Goal: Transaction & Acquisition: Purchase product/service

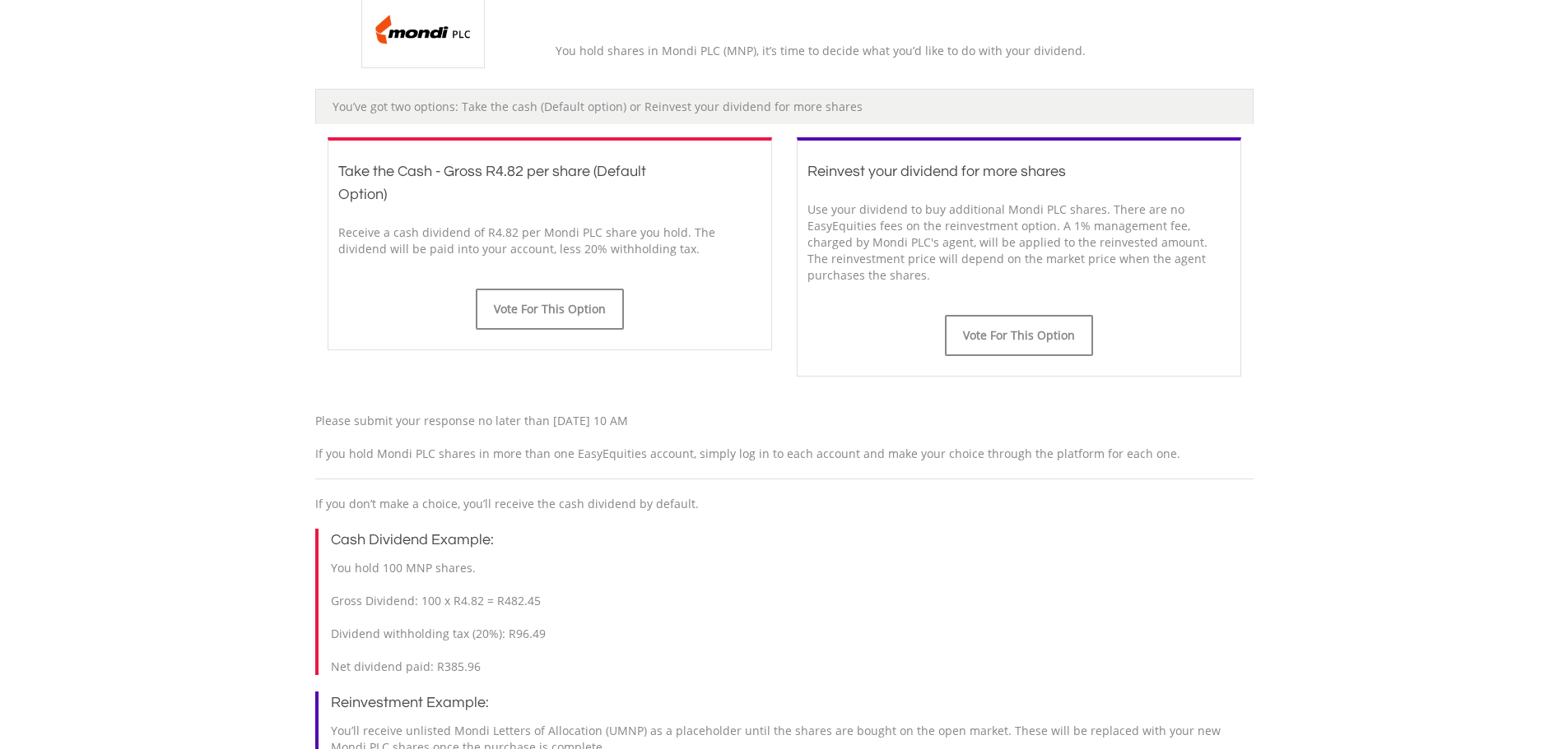
scroll to position [412, 0]
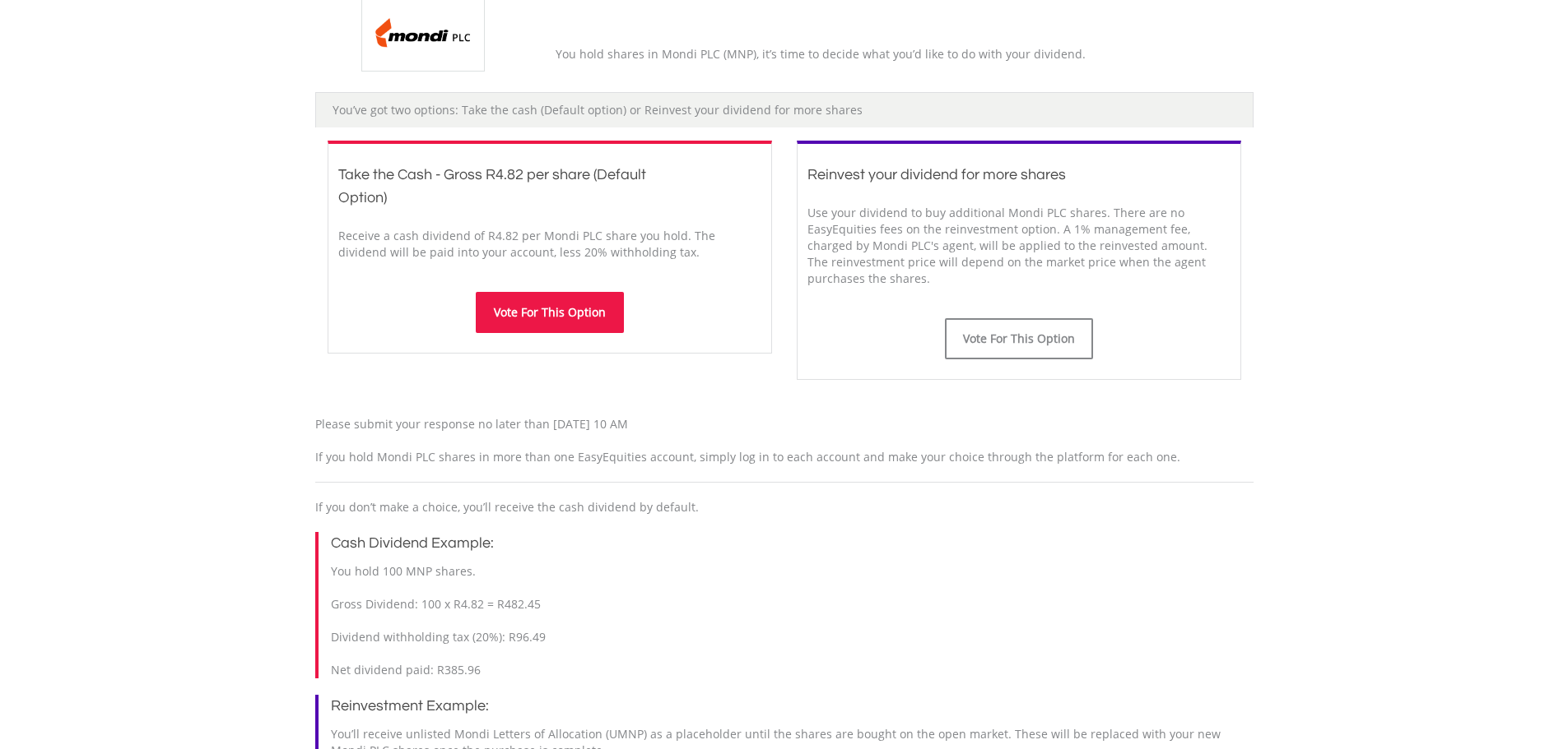
click at [578, 321] on button "Vote For This Option" at bounding box center [550, 313] width 148 height 42
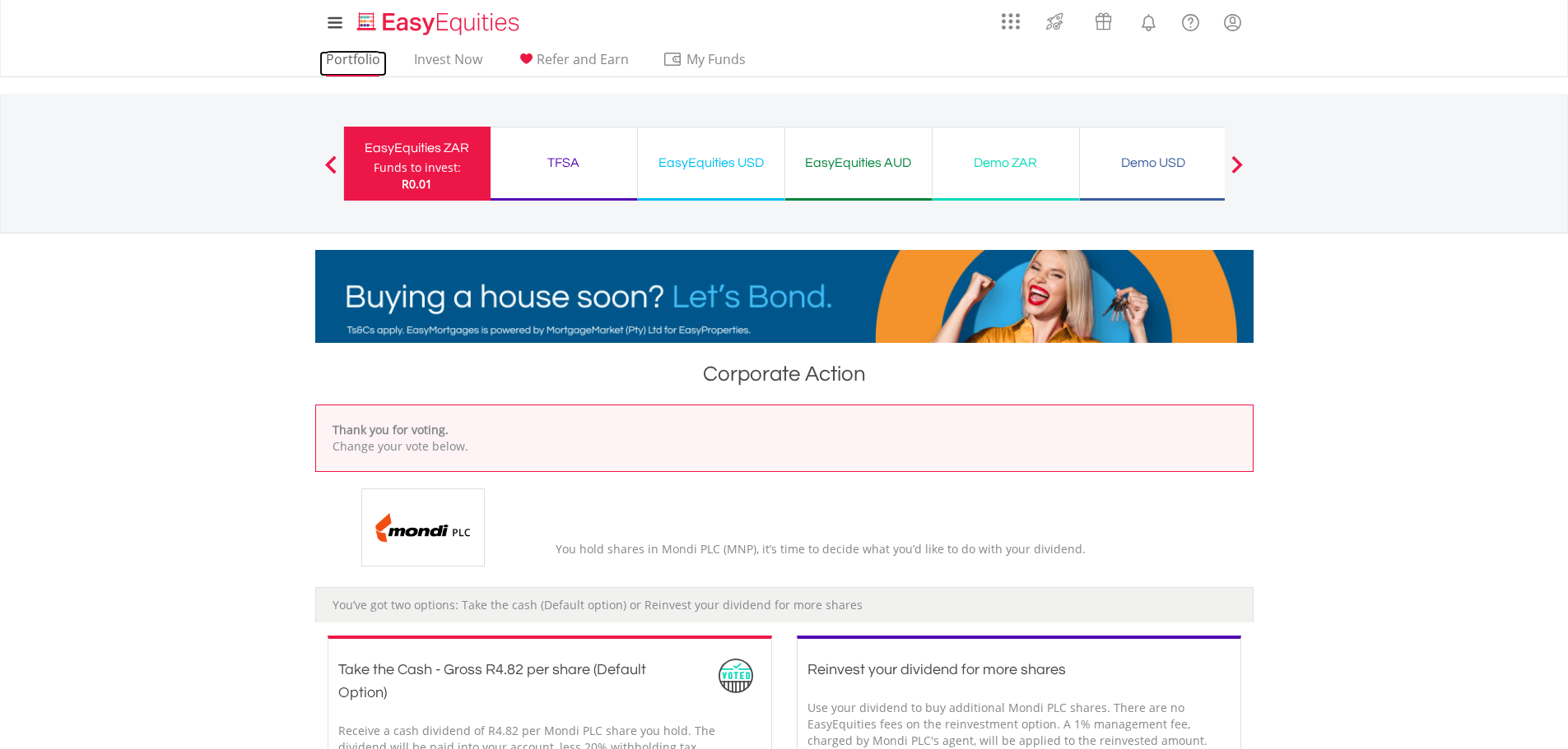
click at [349, 64] on link "Portfolio" at bounding box center [353, 64] width 67 height 26
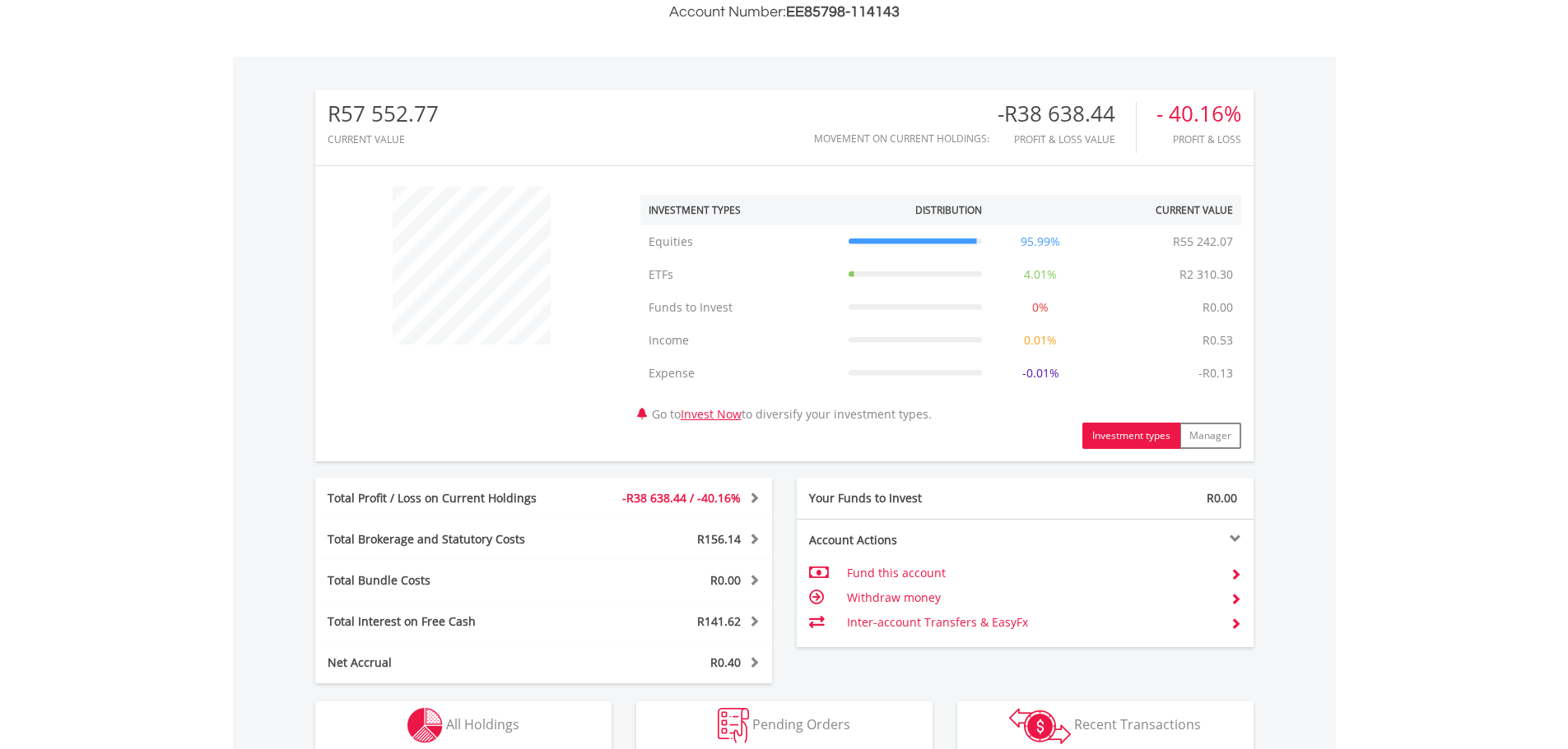
scroll to position [741, 0]
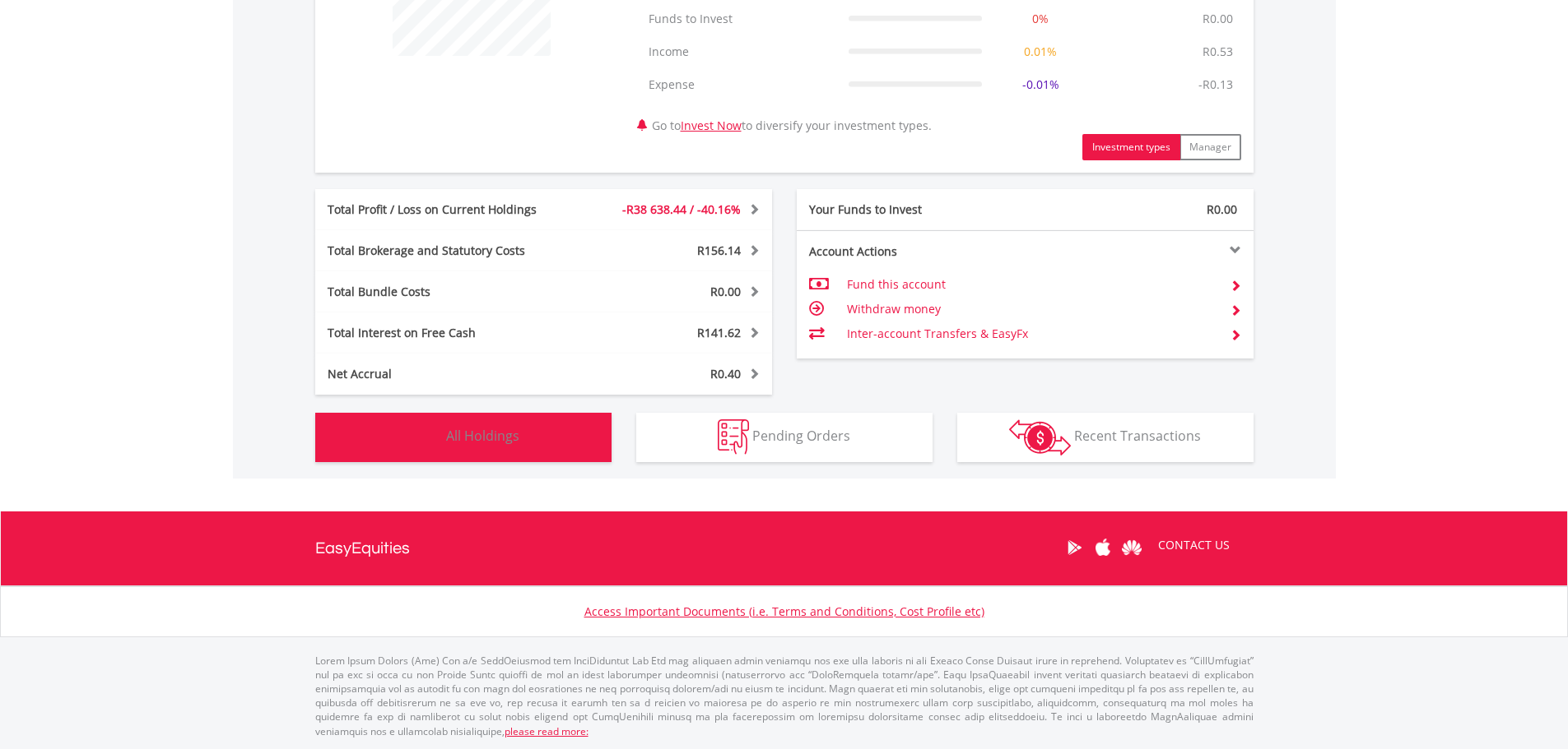
click at [476, 437] on span "All Holdings" at bounding box center [483, 436] width 73 height 18
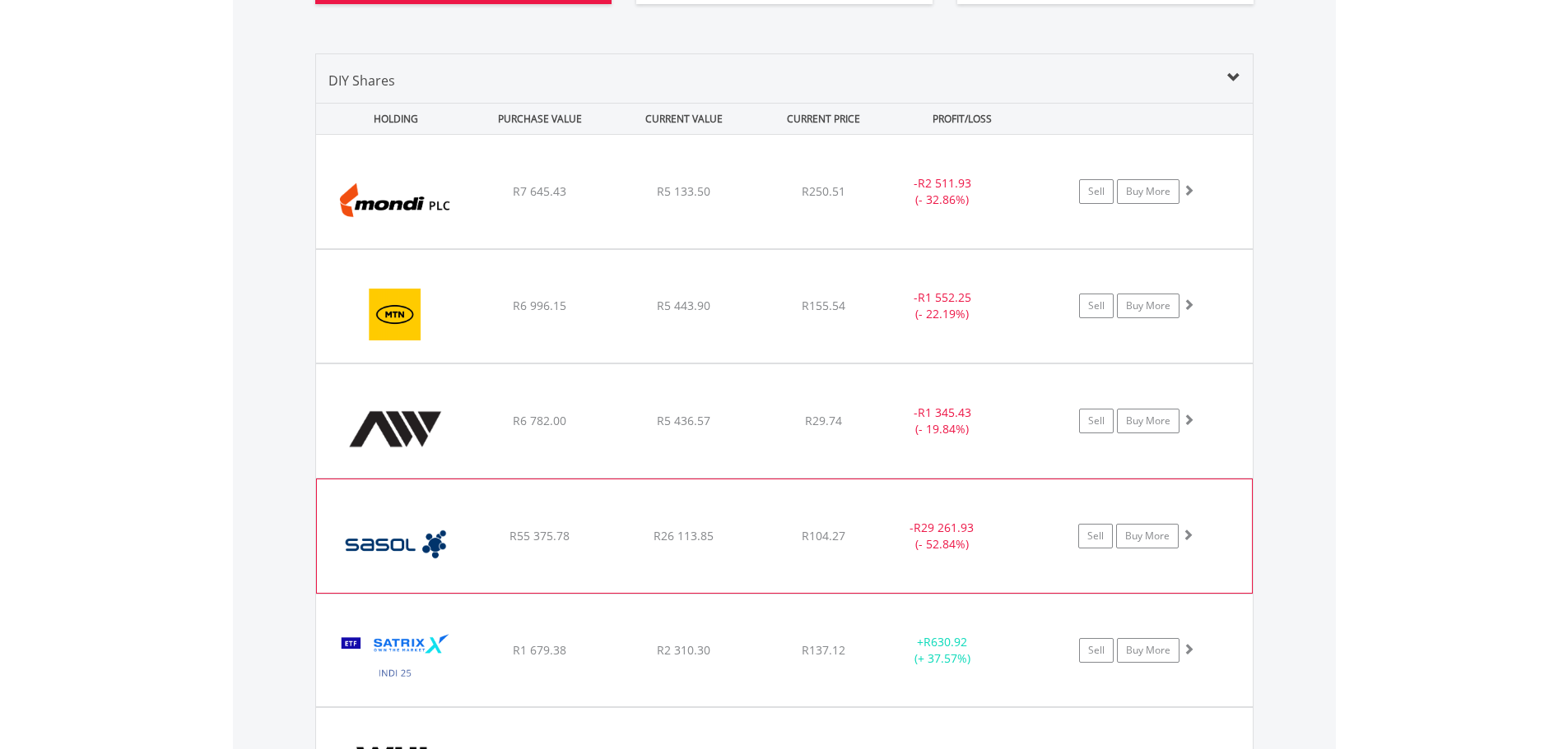
scroll to position [1170, 0]
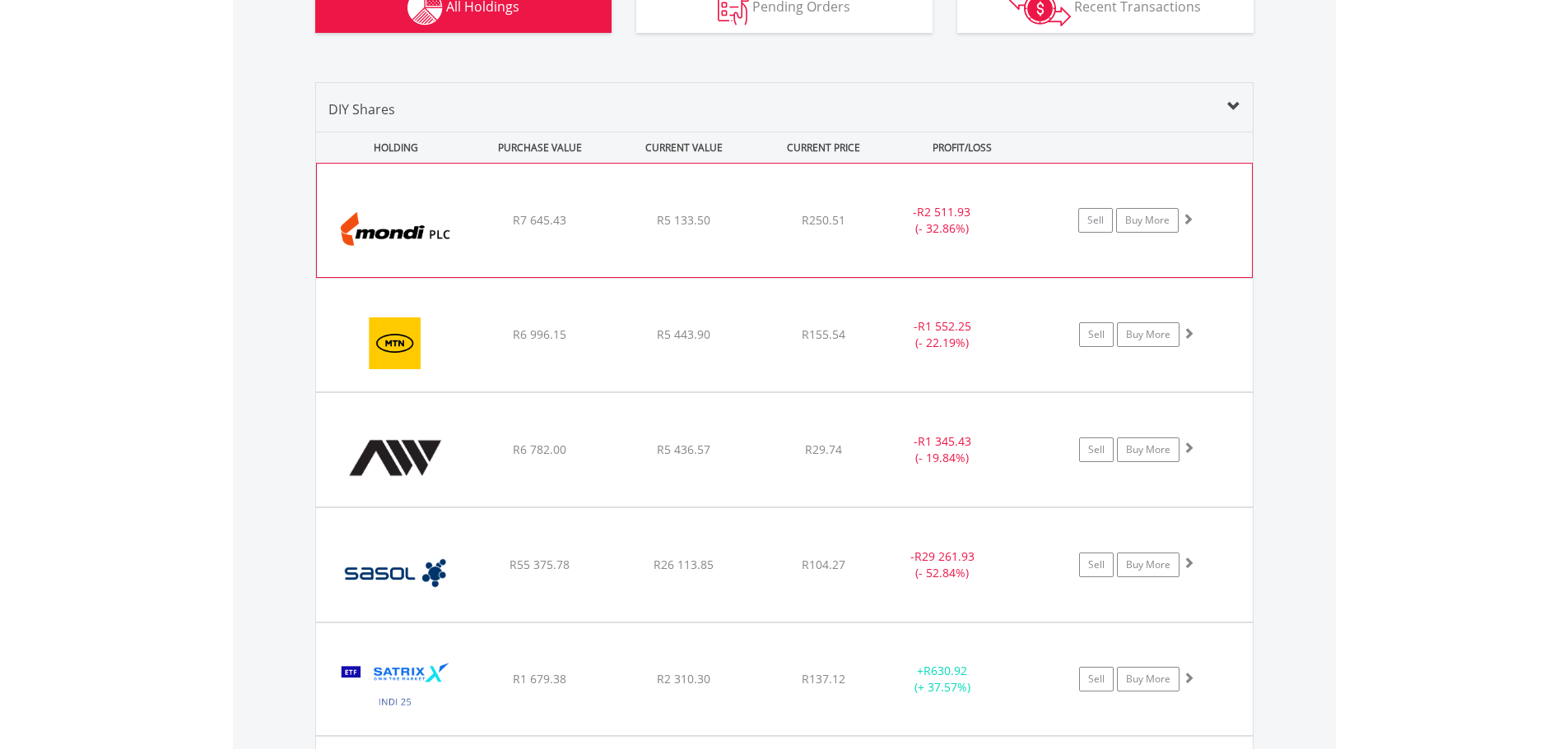
click at [676, 198] on div "﻿ Mondi PLC R7 645.43 R5 133.50 R250.51 - R2 511.93 (- 32.86%) Sell Buy More" at bounding box center [784, 220] width 935 height 114
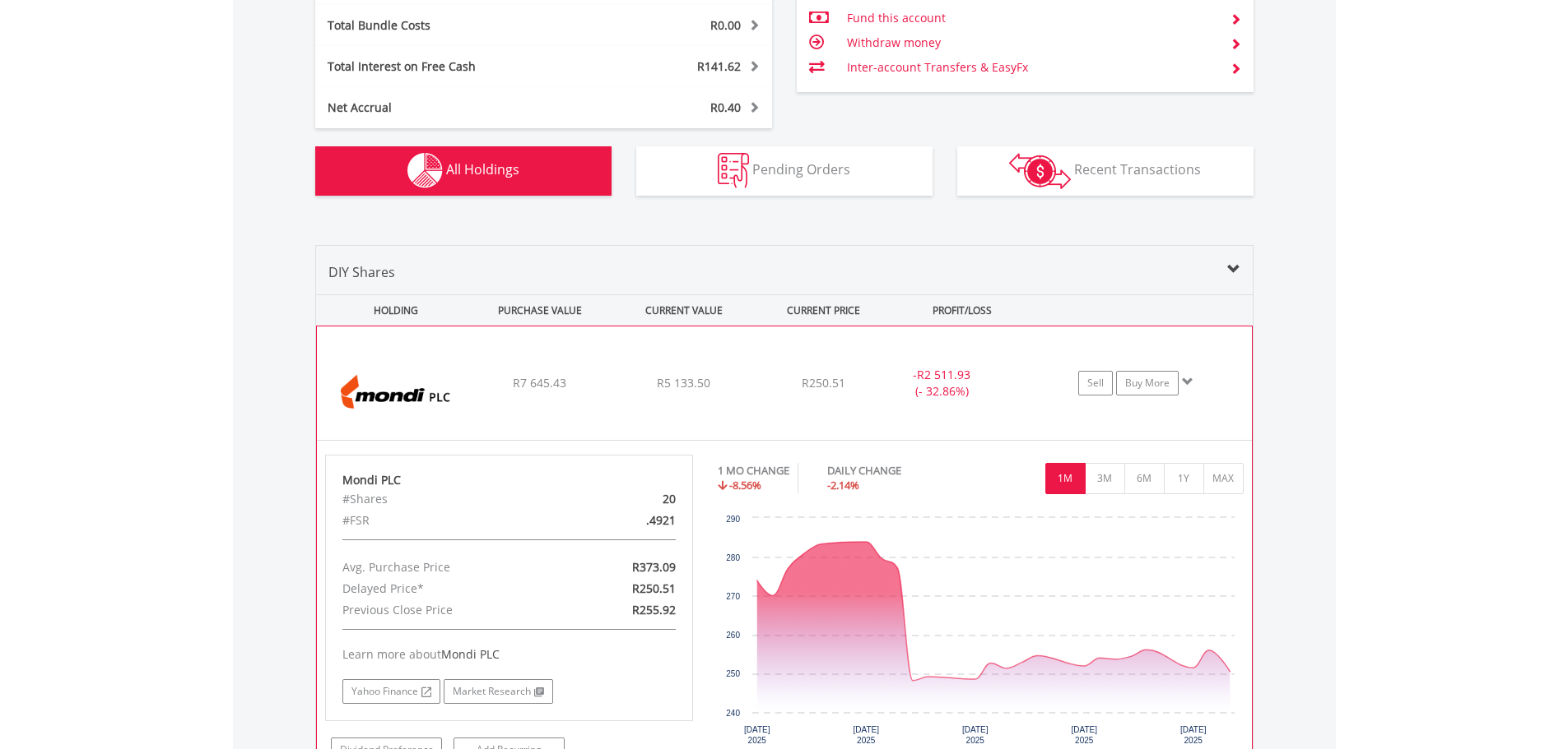
scroll to position [1006, 0]
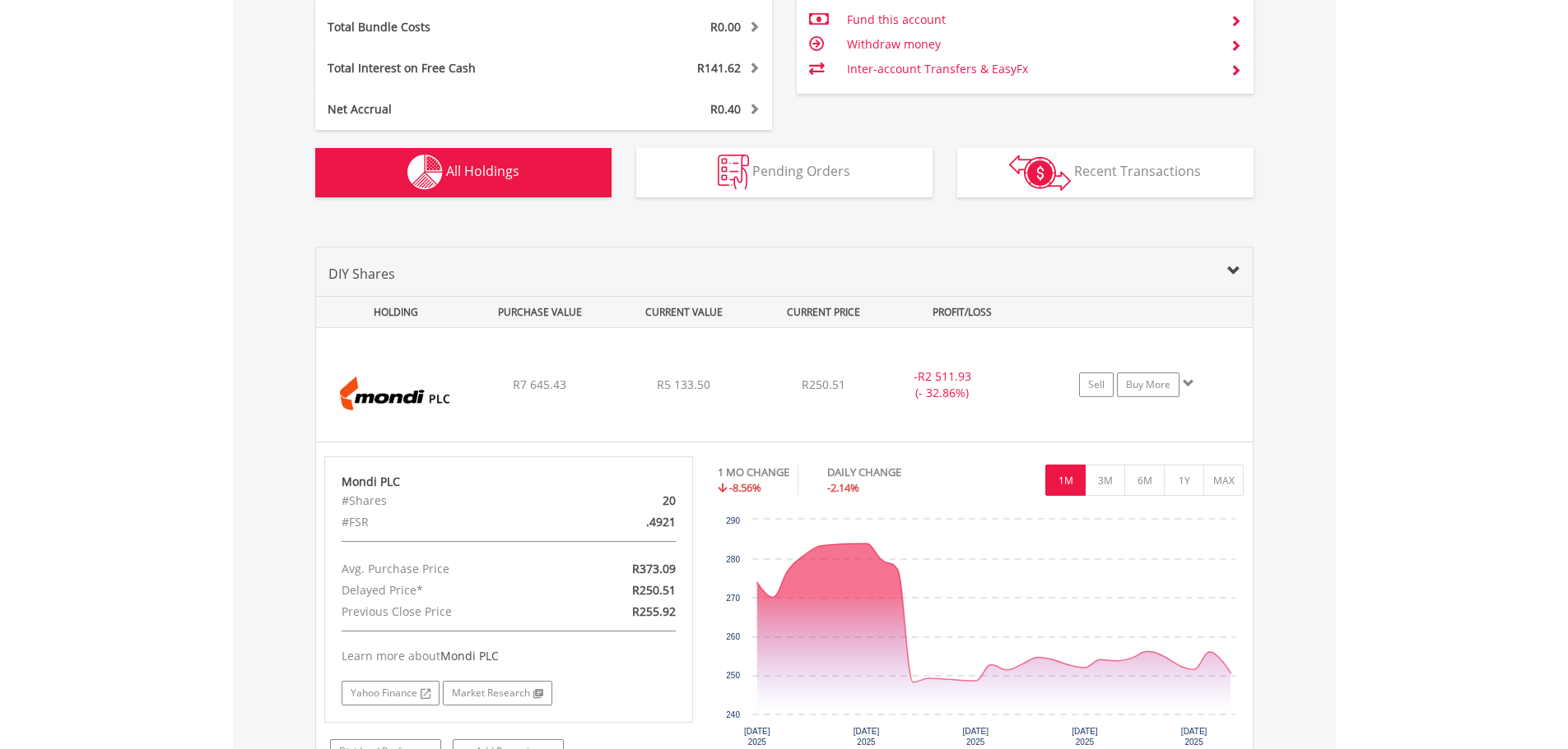
click at [615, 269] on div "DIY Shares" at bounding box center [784, 280] width 936 height 32
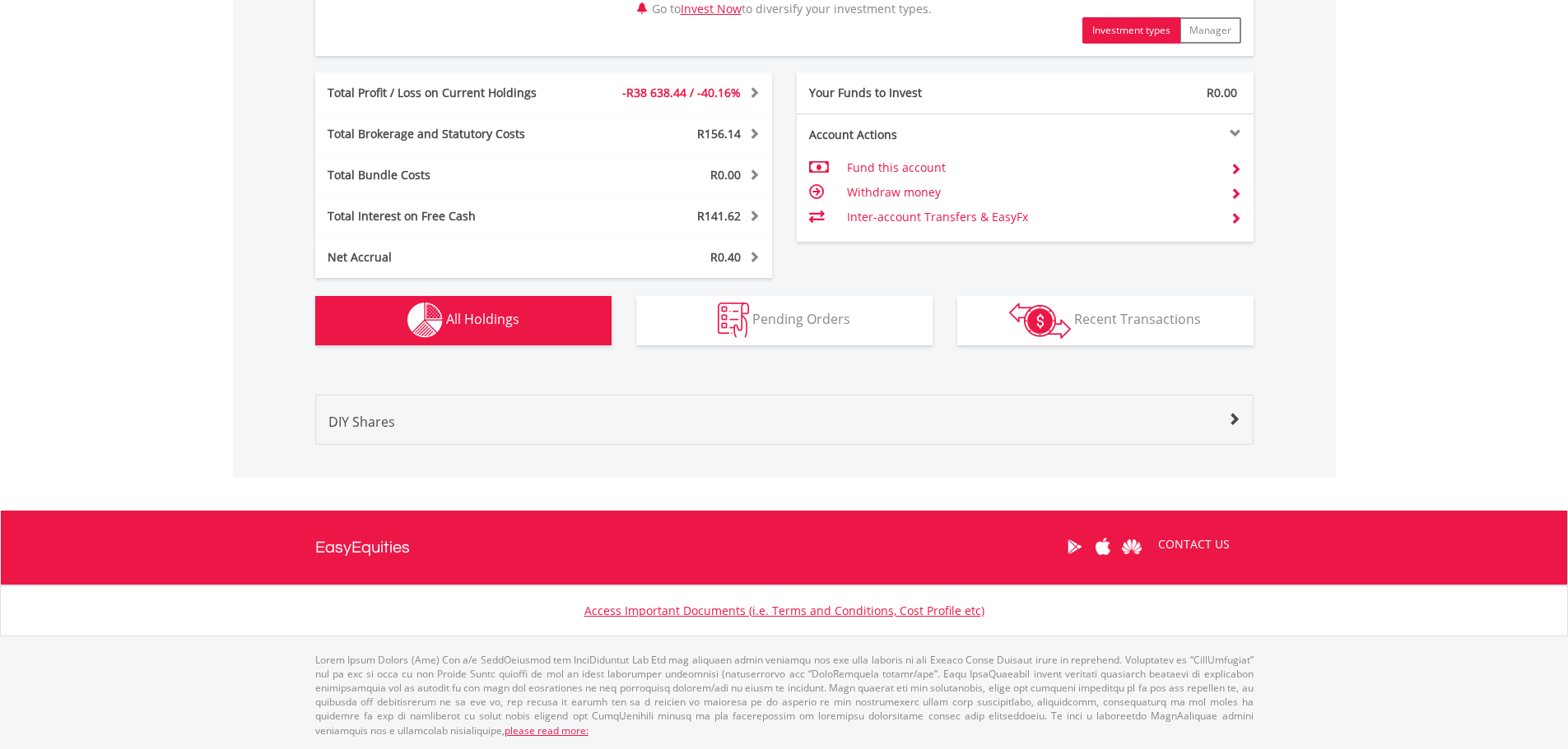
scroll to position [857, 0]
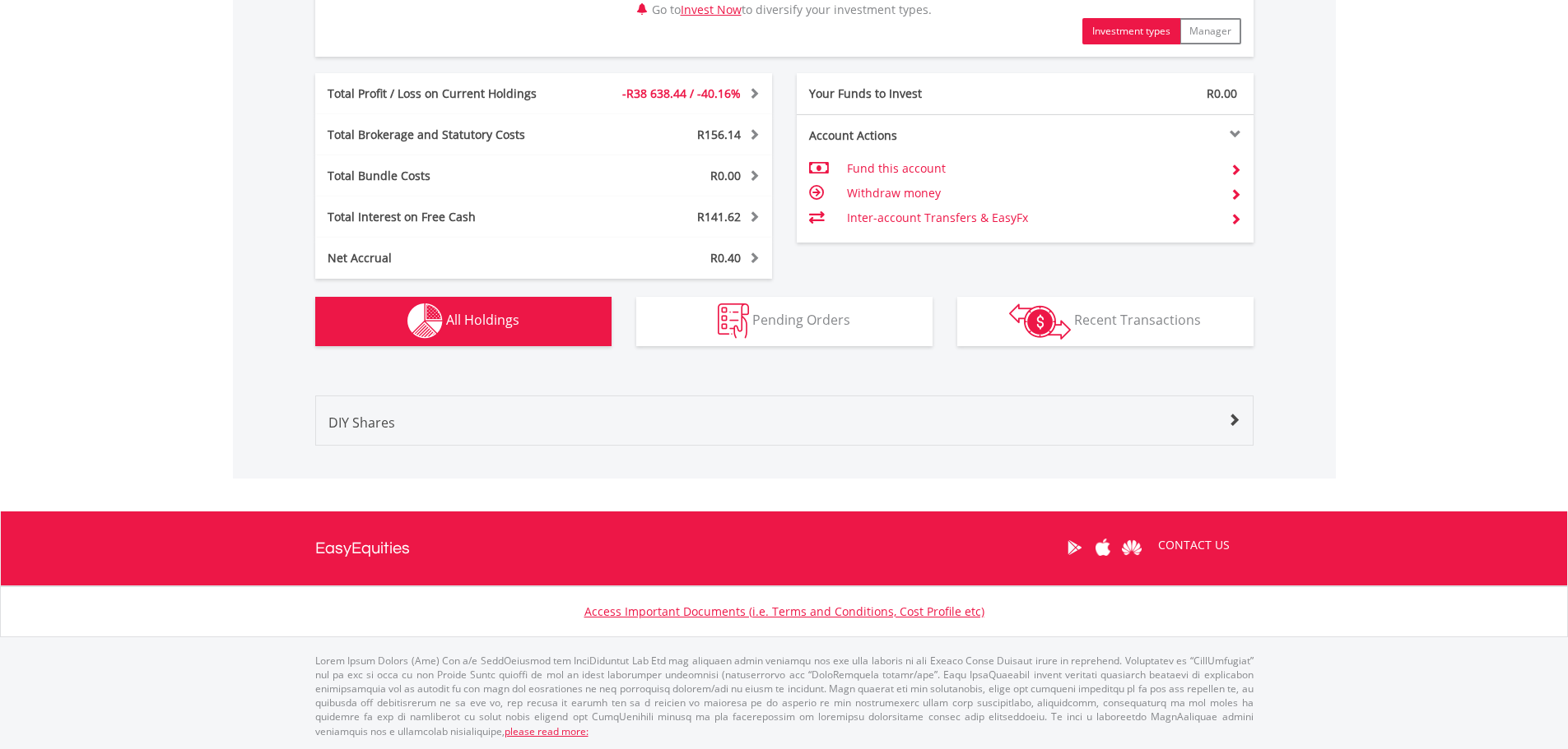
click at [573, 432] on div "DIY Shares" at bounding box center [784, 428] width 936 height 32
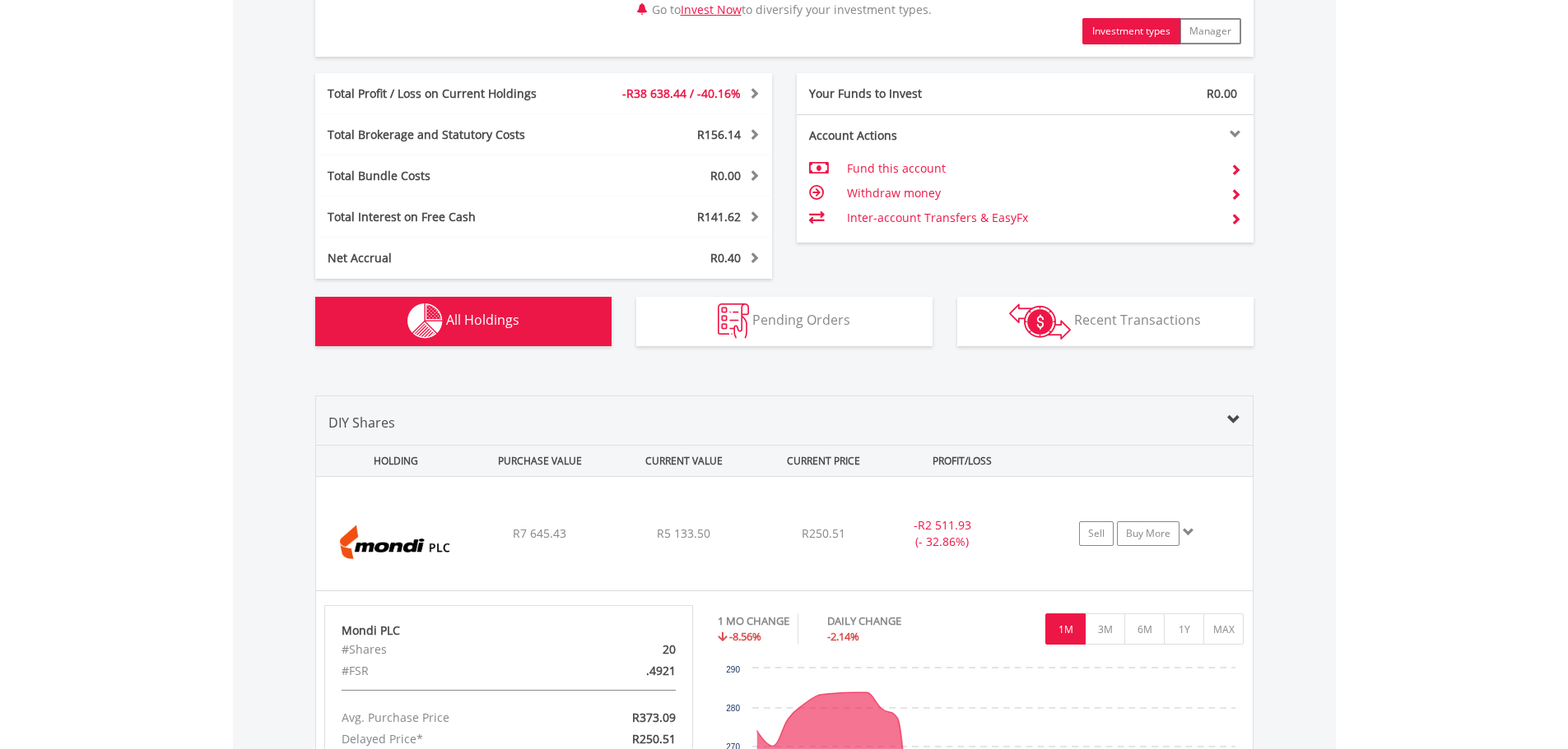
scroll to position [1006, 0]
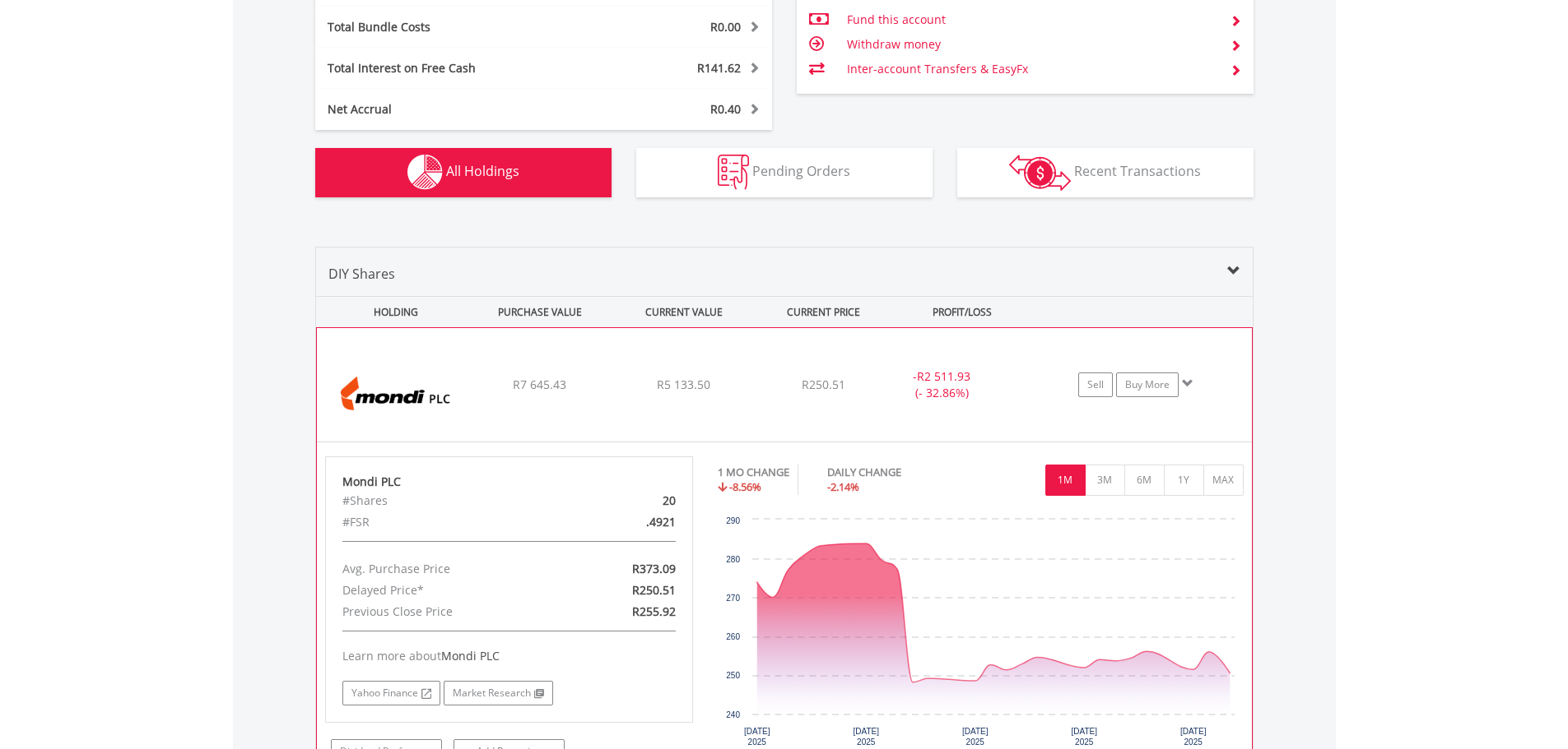
click at [472, 419] on div "﻿ Mondi PLC R7 645.43 R5 133.50 R250.51 - R2 511.93 (- 32.86%) Sell Buy More" at bounding box center [784, 385] width 935 height 114
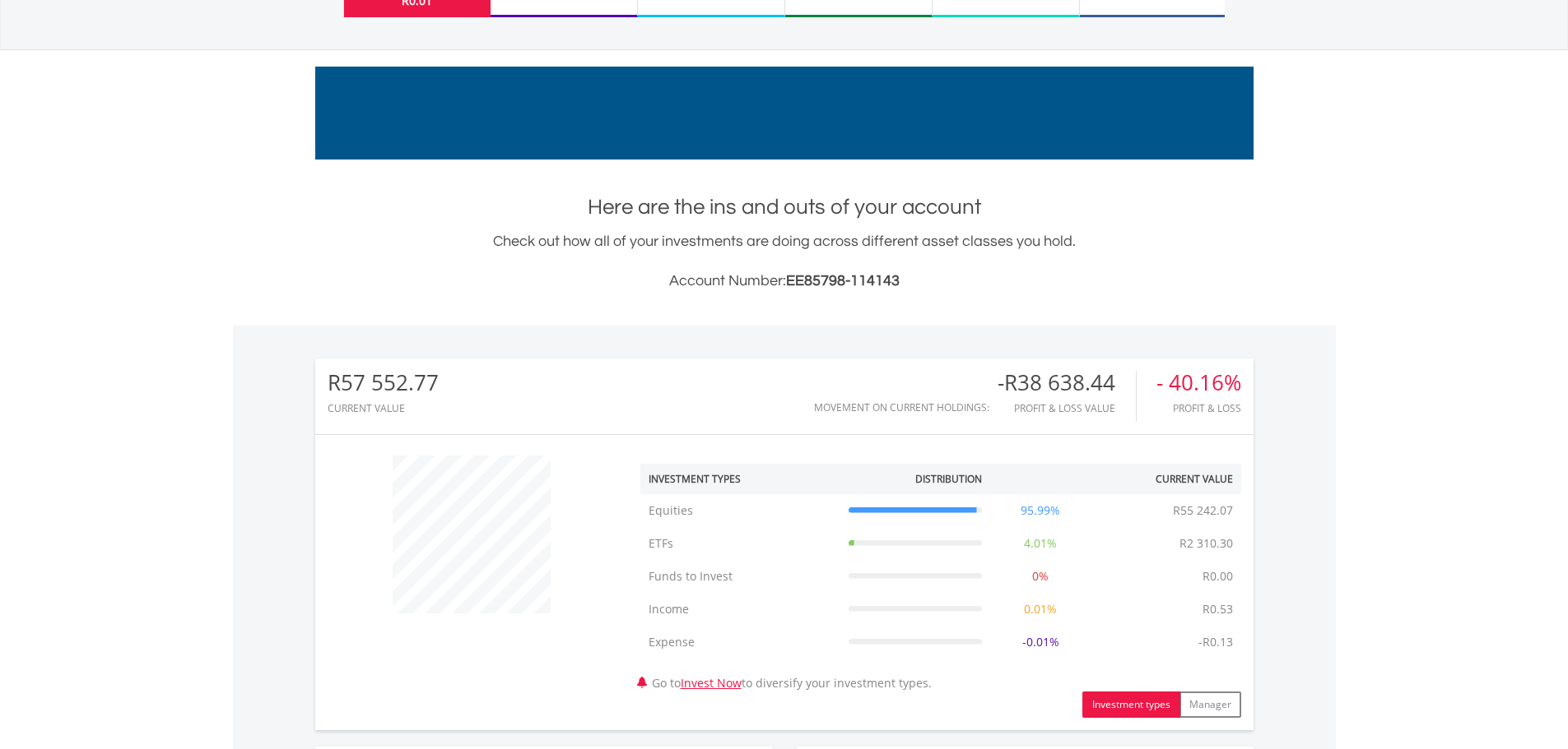
scroll to position [0, 0]
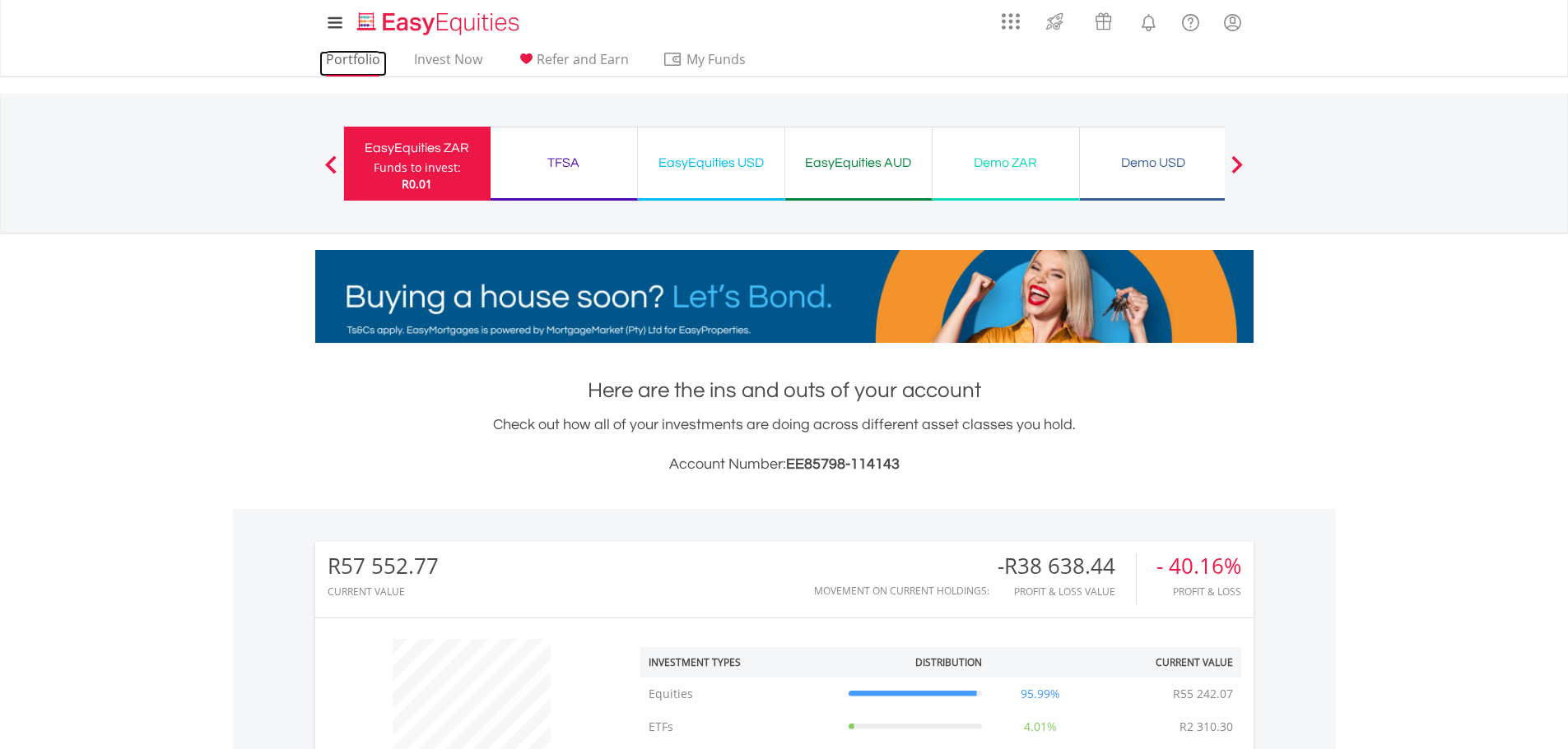
click at [344, 57] on link "Portfolio" at bounding box center [353, 64] width 67 height 26
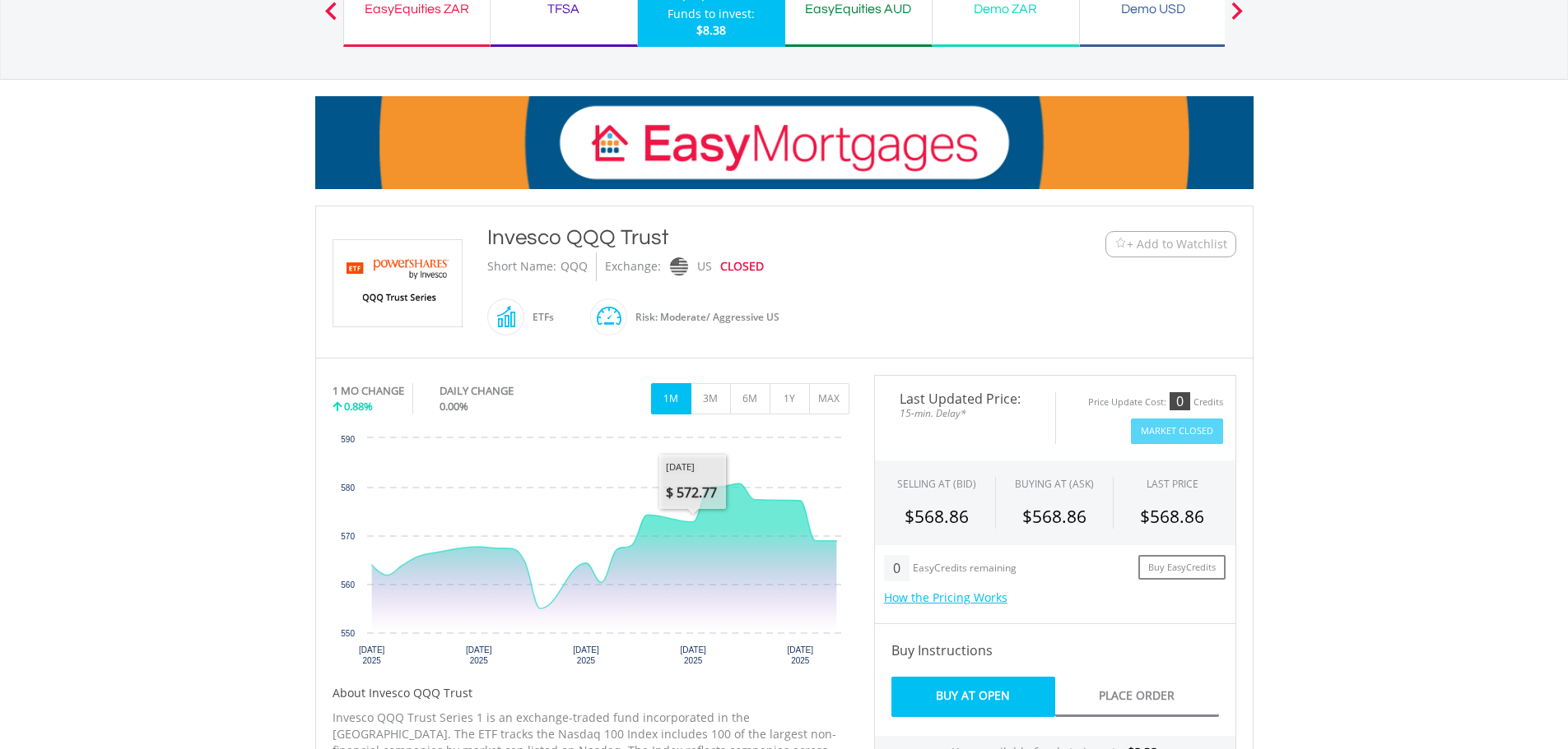
scroll to position [164, 0]
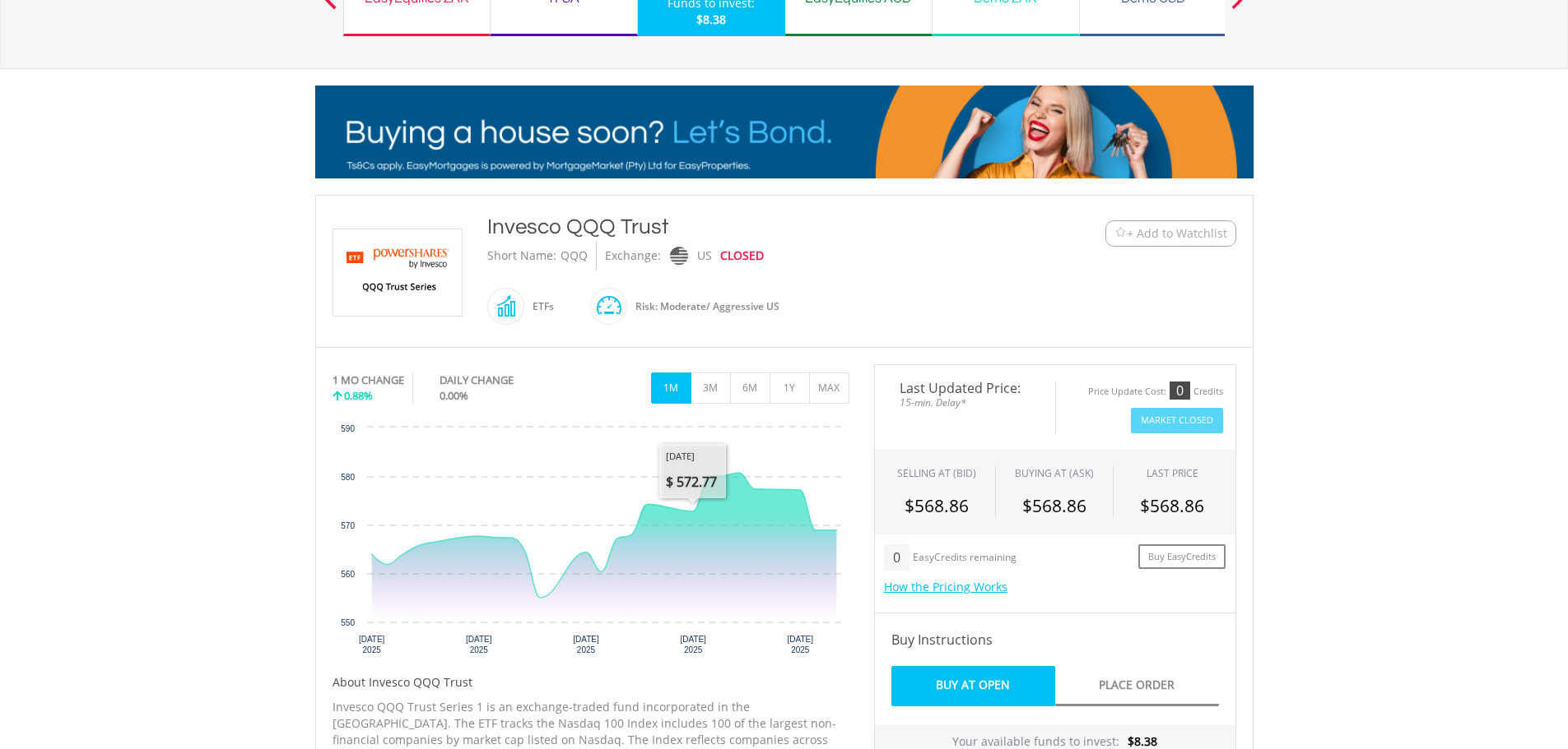
click at [1152, 251] on div "﻿ Invesco QQQ Trust Invesco QQQ Trust Short Name: QQQ Exchange: [GEOGRAPHIC_DAT…" at bounding box center [784, 272] width 929 height 119
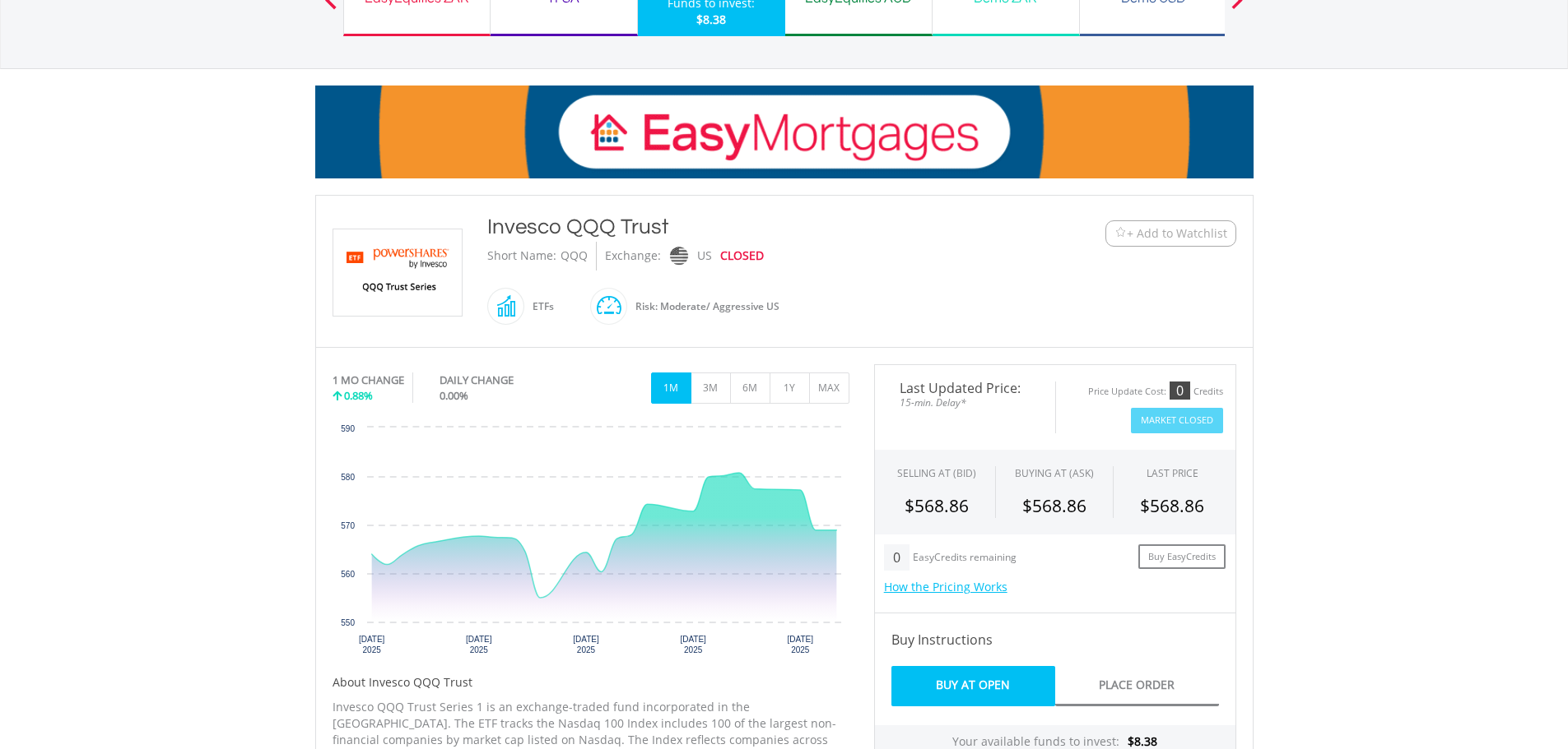
click at [1157, 239] on span "+ Add to Watchlist" at bounding box center [1176, 234] width 100 height 17
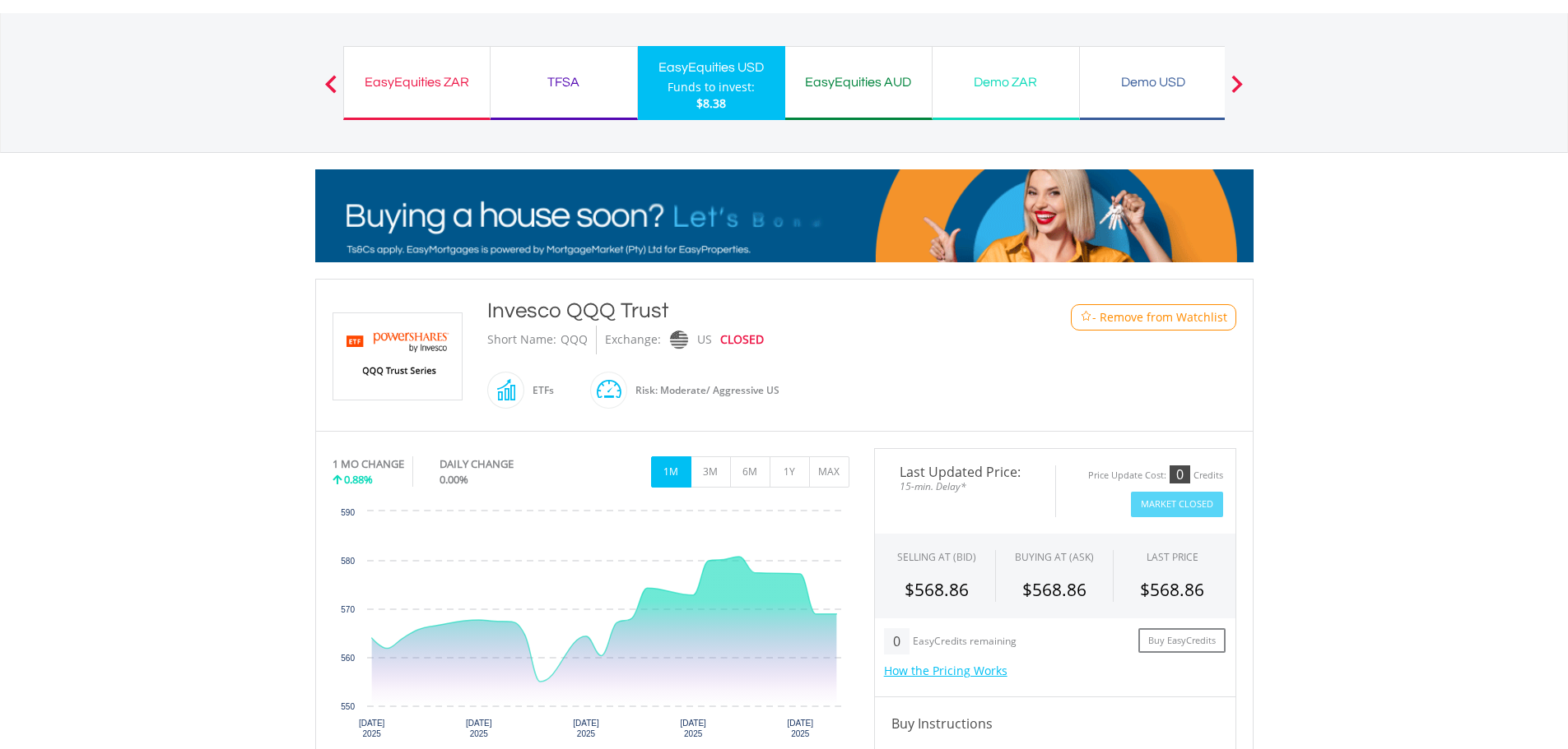
scroll to position [0, 0]
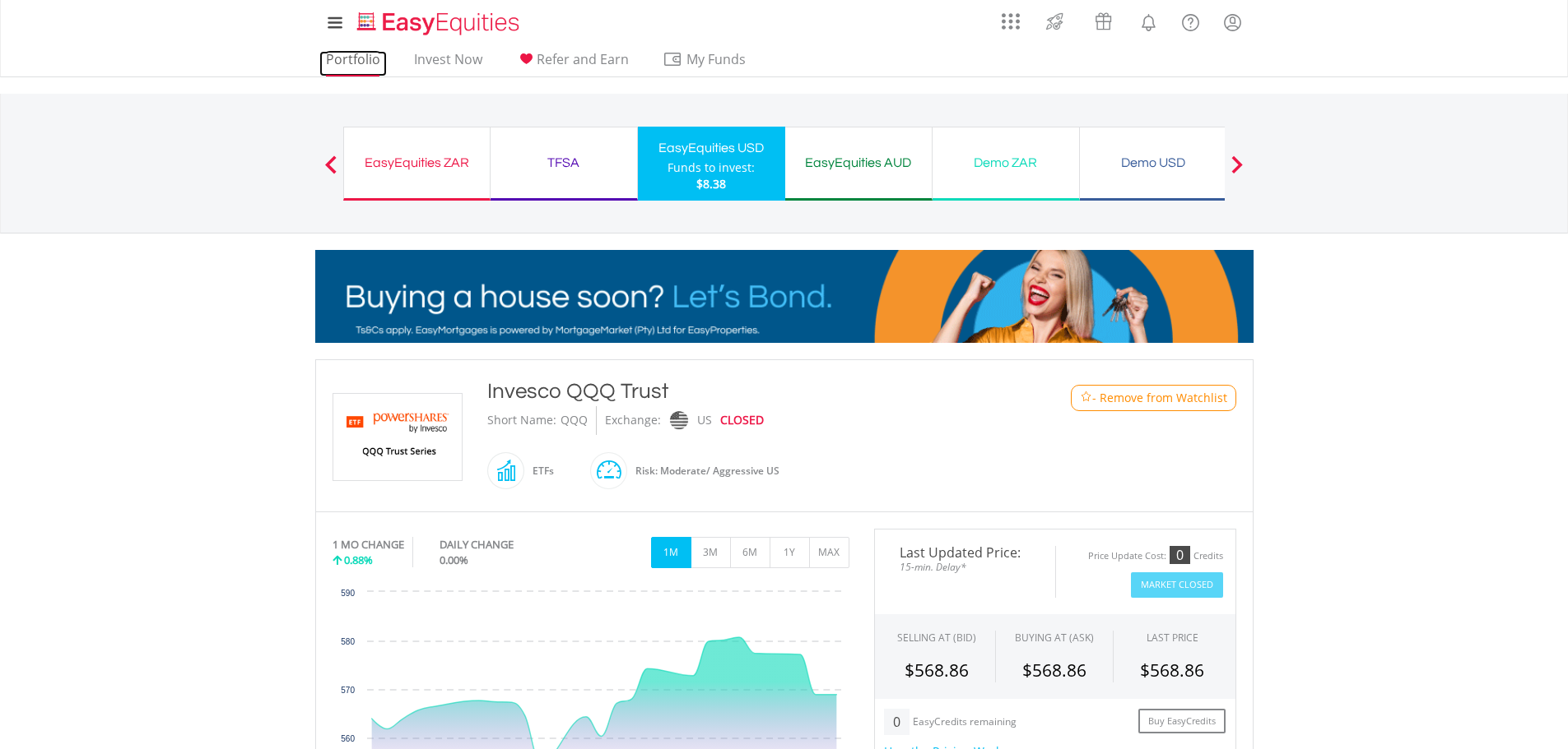
click at [367, 66] on link "Portfolio" at bounding box center [353, 64] width 67 height 26
